Goal: Information Seeking & Learning: Find specific fact

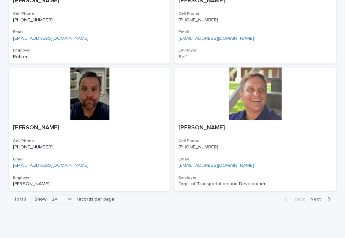
scroll to position [1420, 0]
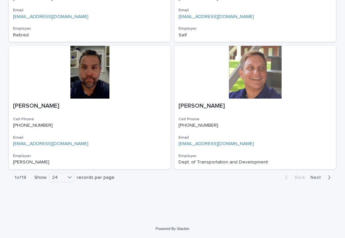
click at [321, 176] on span "Next" at bounding box center [317, 177] width 15 height 5
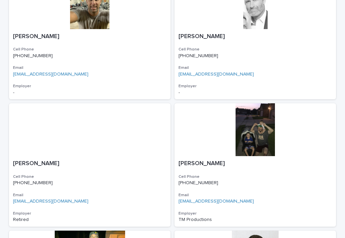
scroll to position [93, 0]
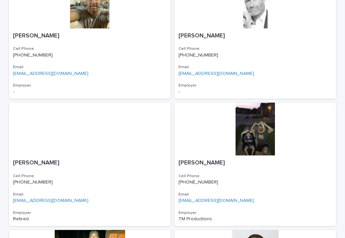
click at [321, 176] on h3 "Cell Phone" at bounding box center [256, 175] width 154 height 5
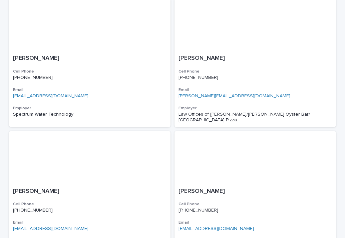
scroll to position [1420, 0]
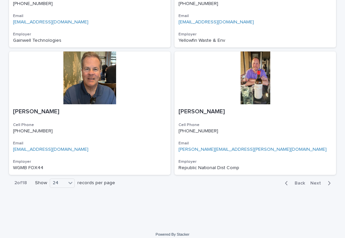
click at [320, 181] on span "Next" at bounding box center [317, 183] width 15 height 5
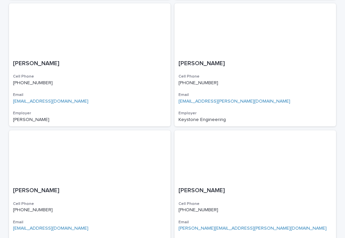
scroll to position [1420, 0]
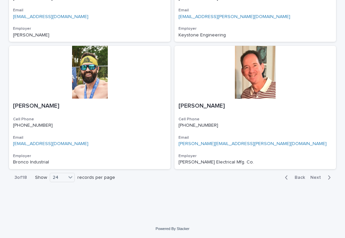
click at [318, 176] on span "Next" at bounding box center [317, 177] width 15 height 5
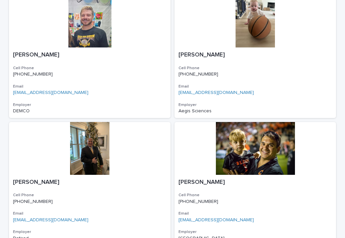
scroll to position [1420, 0]
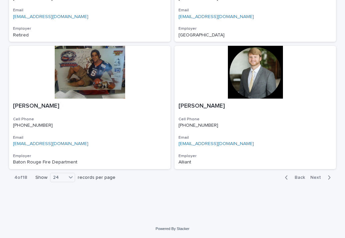
click at [319, 174] on button "Next" at bounding box center [322, 177] width 28 height 6
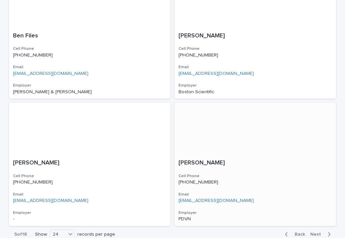
scroll to position [1420, 0]
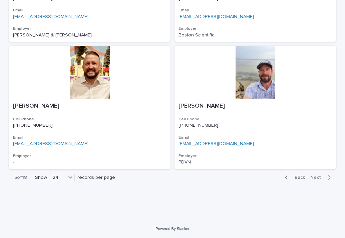
click at [317, 176] on span "Next" at bounding box center [317, 177] width 15 height 5
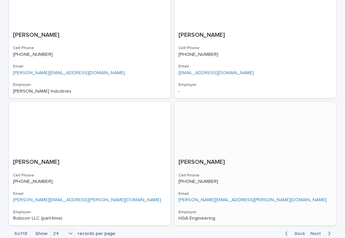
scroll to position [1364, 0]
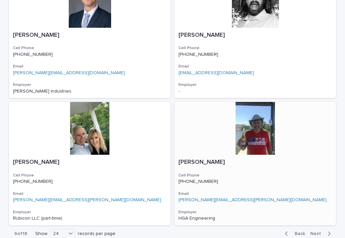
click at [260, 133] on div at bounding box center [256, 128] width 162 height 53
